Goal: Transaction & Acquisition: Purchase product/service

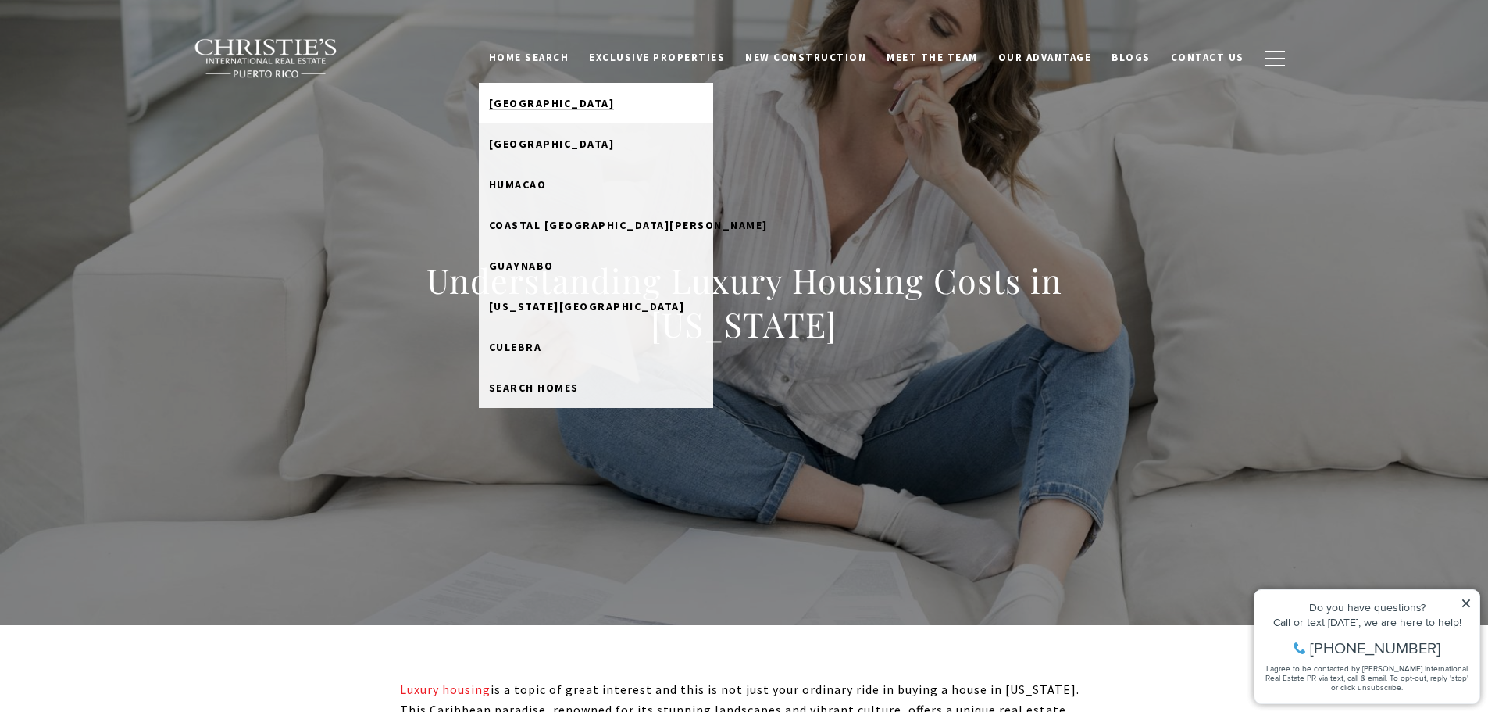
click at [558, 105] on span "[GEOGRAPHIC_DATA]" at bounding box center [552, 103] width 126 height 14
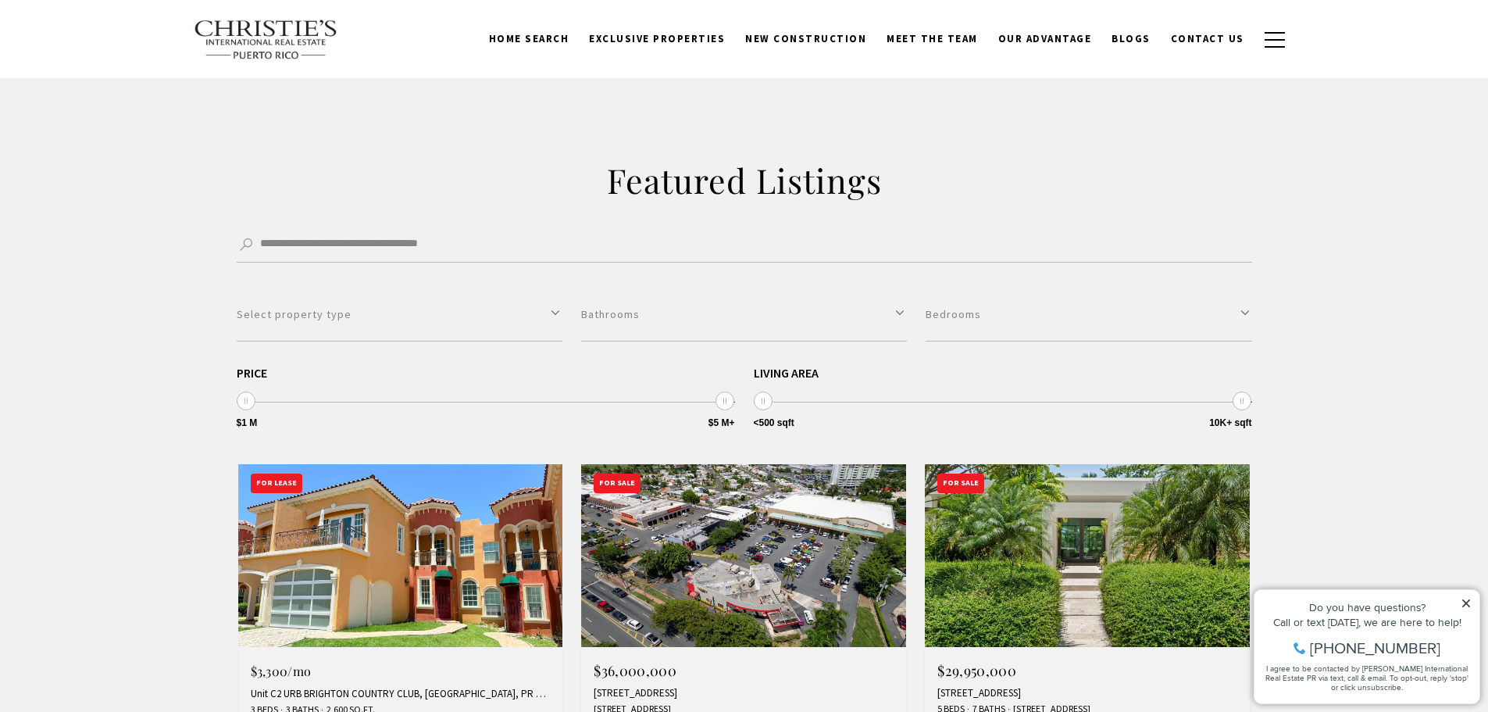
scroll to position [234, 0]
click at [246, 423] on span "$1 M" at bounding box center [247, 423] width 21 height 9
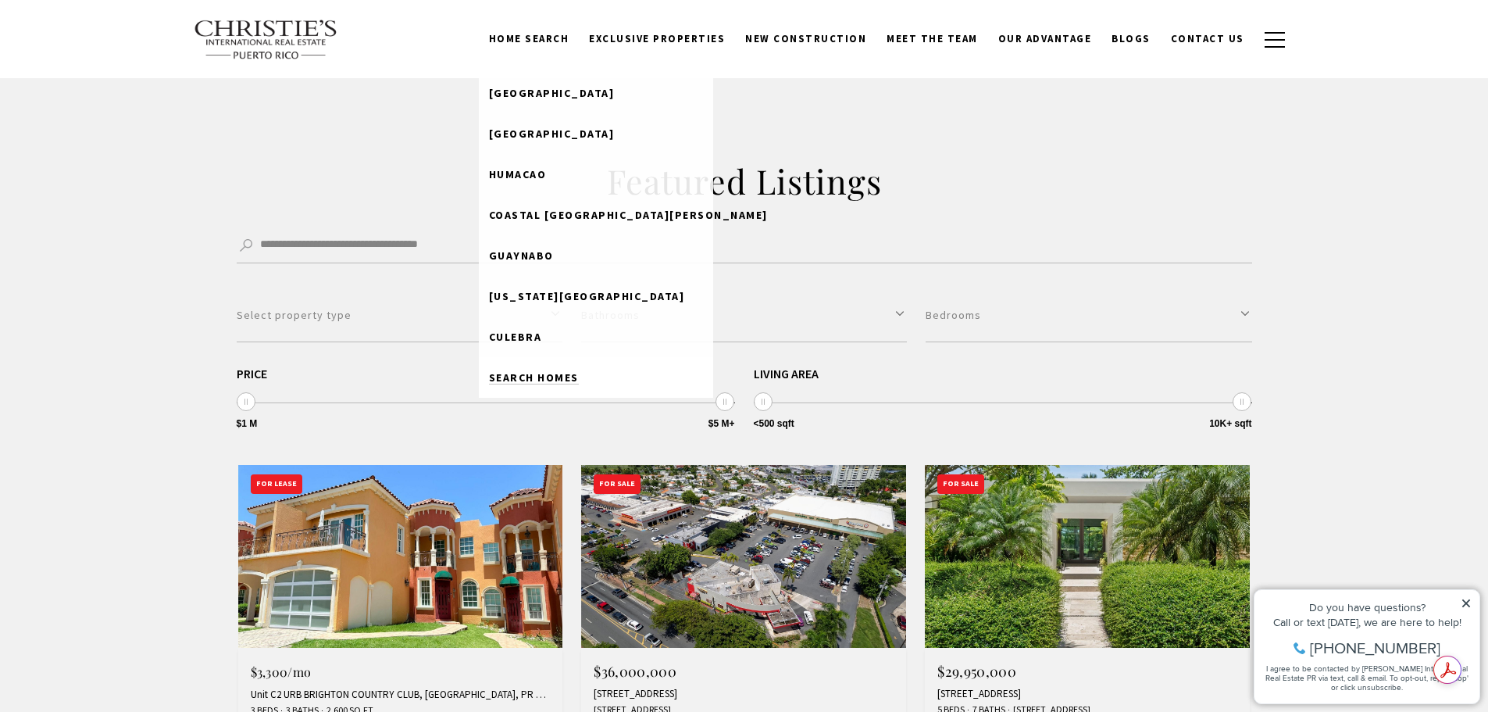
click at [541, 375] on span "Search Homes" at bounding box center [534, 377] width 90 height 14
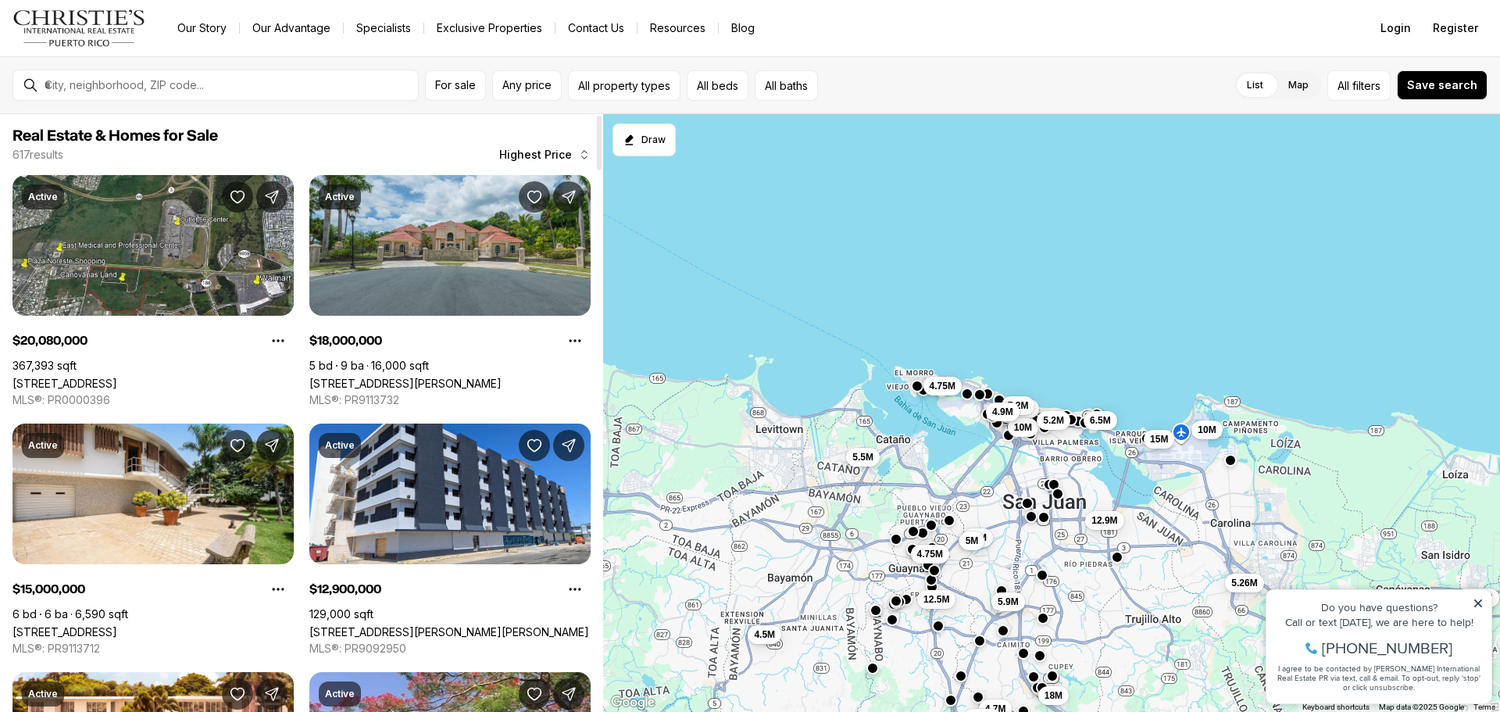
click at [539, 155] on span "Highest Price" at bounding box center [535, 154] width 73 height 12
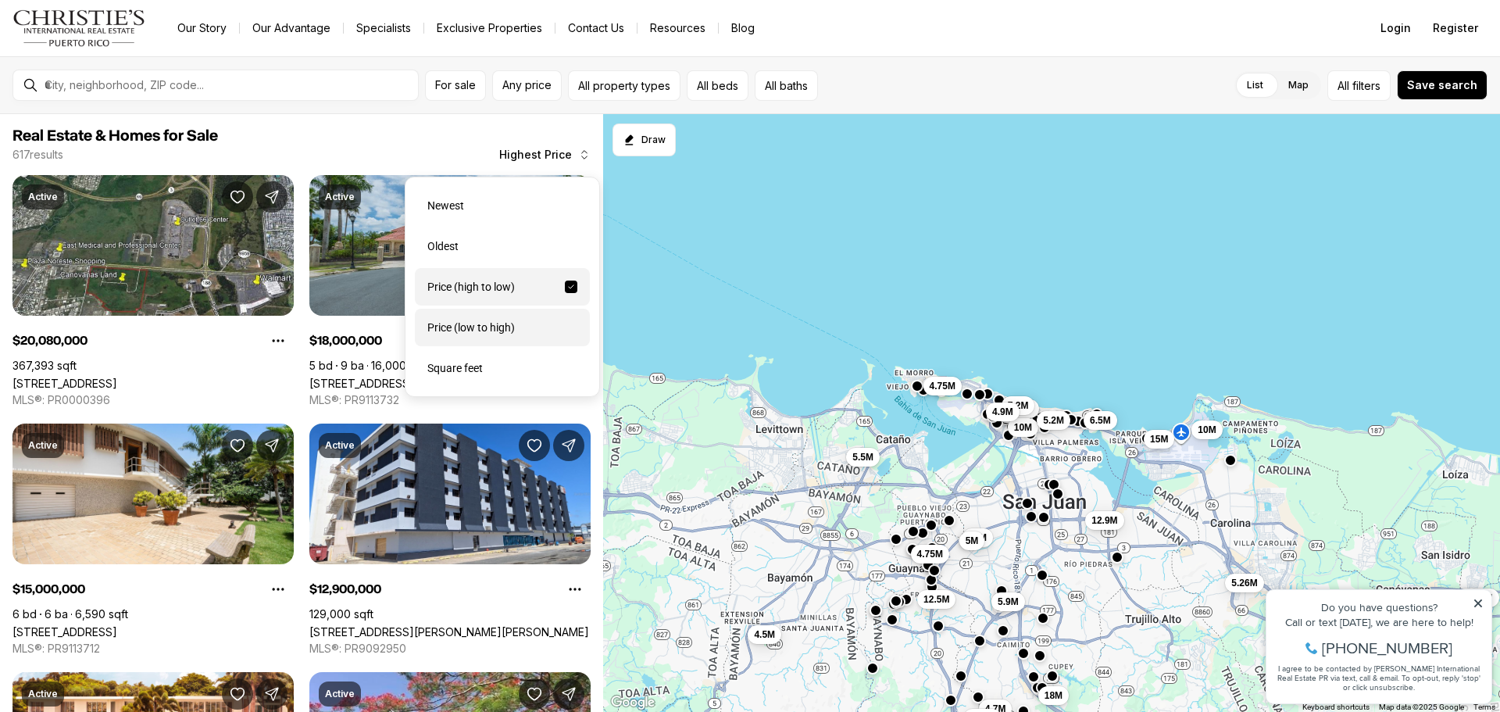
click at [483, 337] on div "Price (low to high)" at bounding box center [502, 327] width 175 height 37
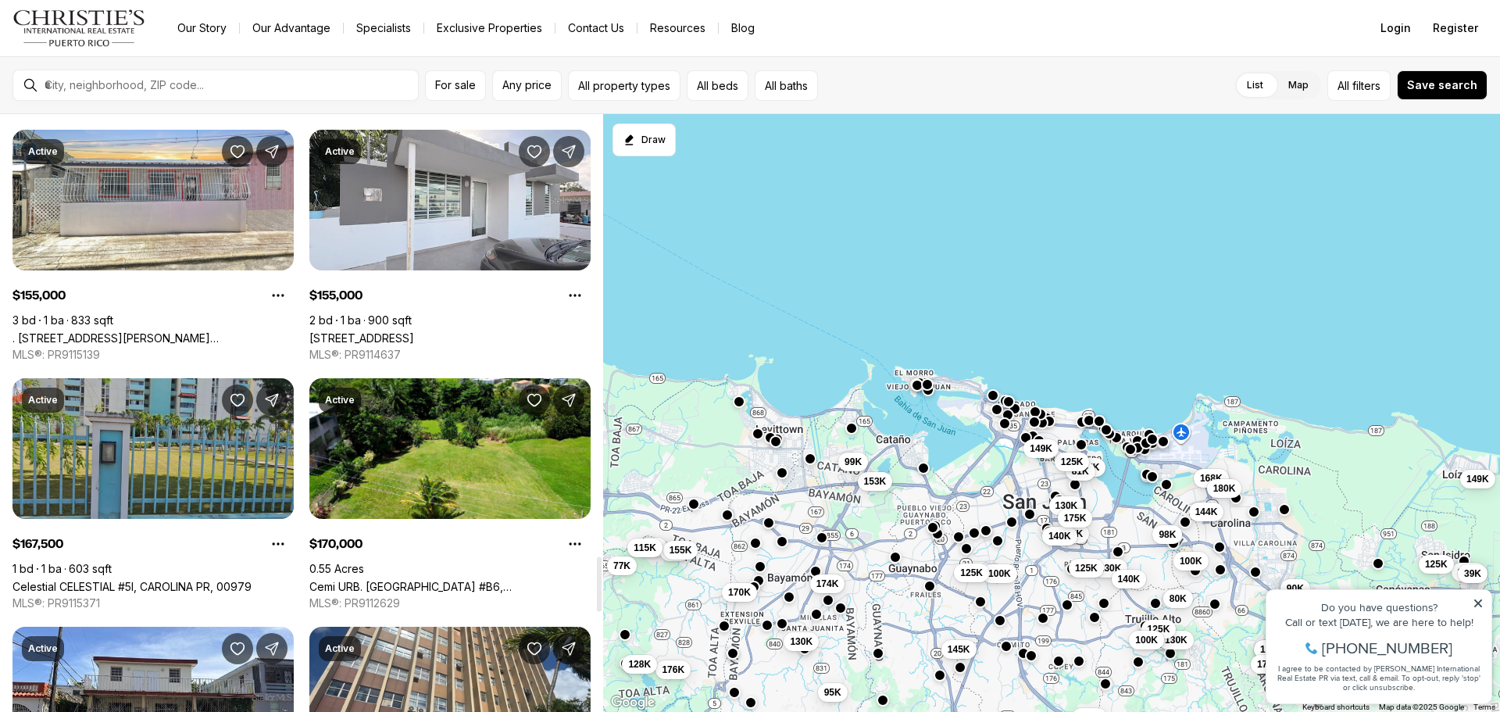
scroll to position [4843, 0]
